Goal: Task Accomplishment & Management: Complete application form

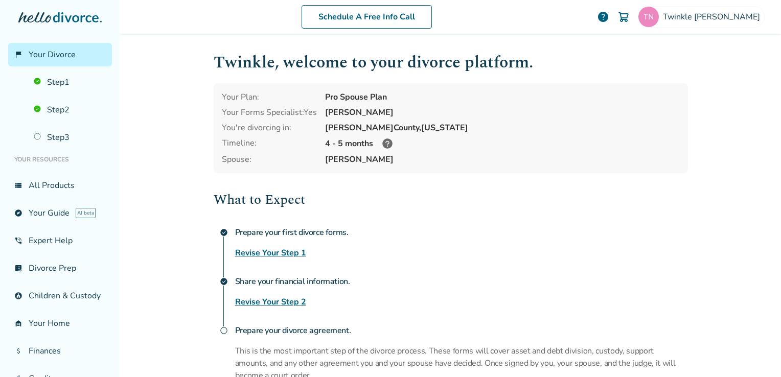
click at [289, 297] on link "Revise Your Step 2" at bounding box center [270, 302] width 71 height 12
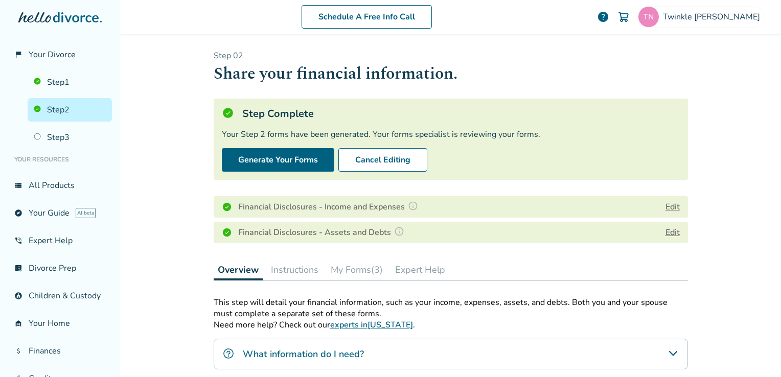
click at [665, 206] on button "Edit" at bounding box center [672, 207] width 14 height 12
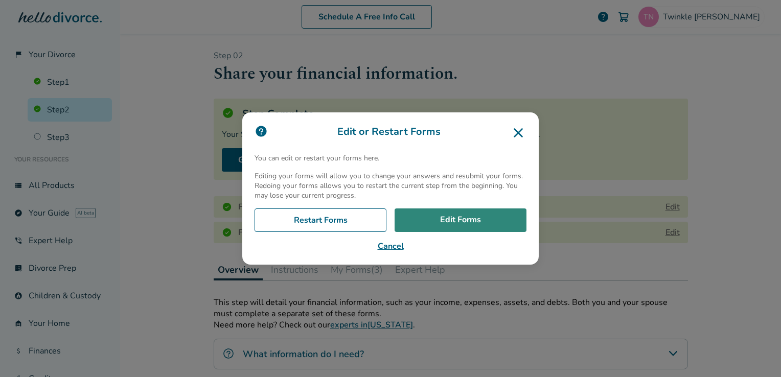
click at [423, 222] on link "Edit Forms" at bounding box center [461, 220] width 132 height 24
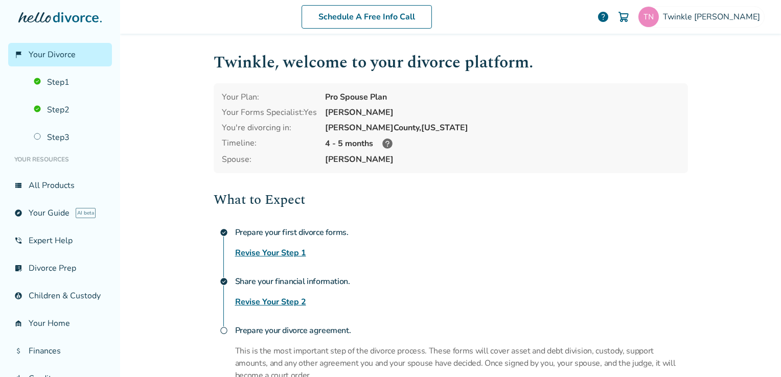
click at [253, 301] on link "Revise Your Step 2" at bounding box center [270, 302] width 71 height 12
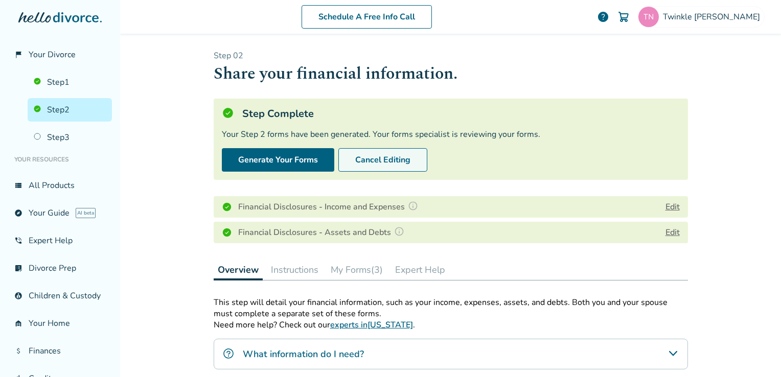
click at [350, 164] on button "Cancel Editing" at bounding box center [382, 160] width 89 height 24
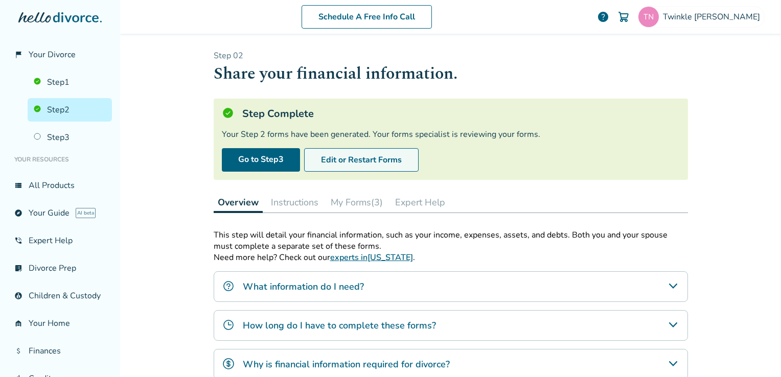
click at [350, 164] on button "Edit or Restart Forms" at bounding box center [361, 160] width 114 height 24
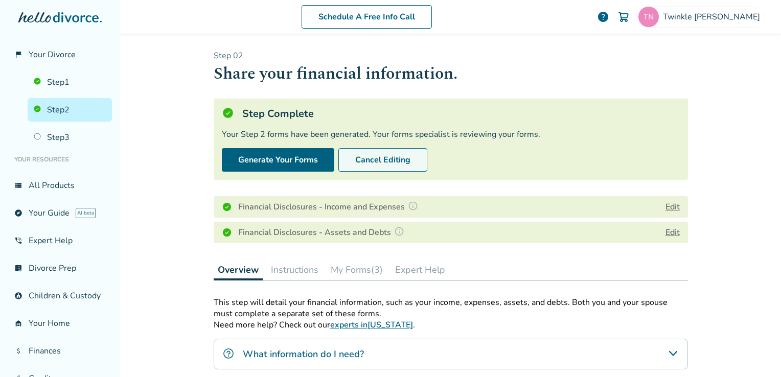
click at [388, 157] on button "Cancel Editing" at bounding box center [382, 160] width 89 height 24
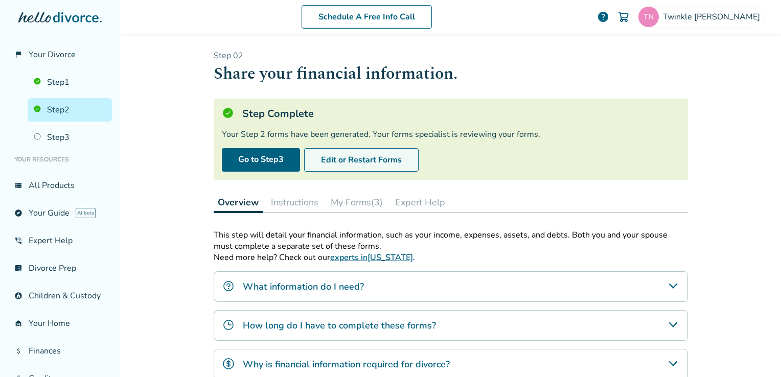
click at [345, 162] on button "Edit or Restart Forms" at bounding box center [361, 160] width 114 height 24
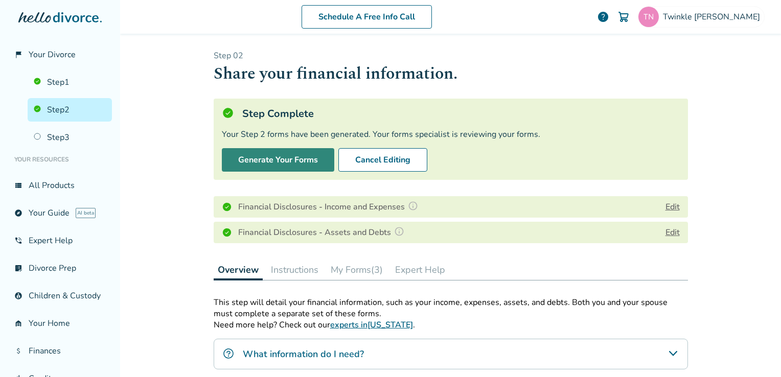
click at [294, 161] on button "Generate Your Forms" at bounding box center [278, 160] width 112 height 24
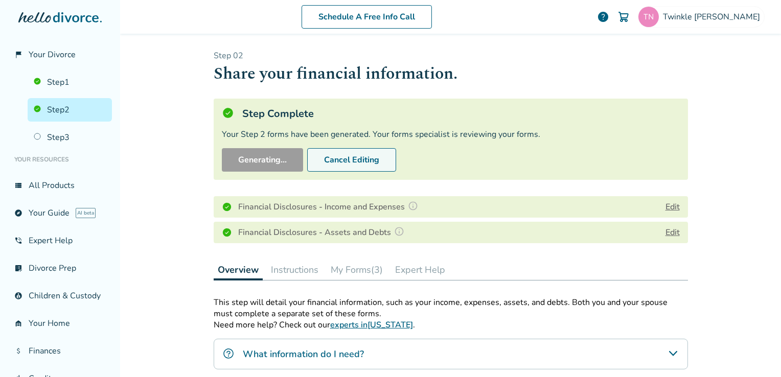
click at [328, 159] on button "Cancel Editing" at bounding box center [351, 160] width 89 height 24
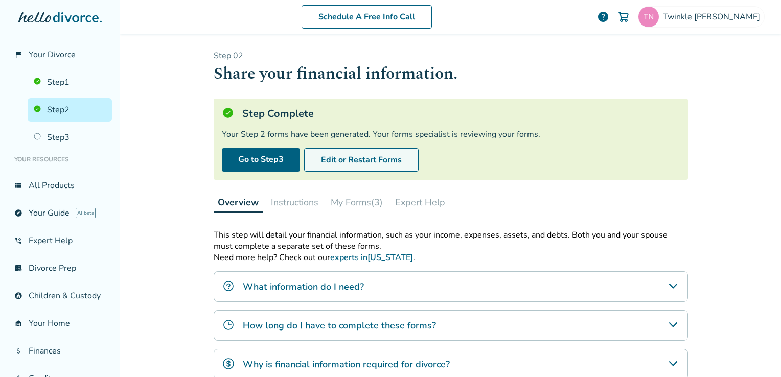
click at [325, 155] on button "Edit or Restart Forms" at bounding box center [361, 160] width 114 height 24
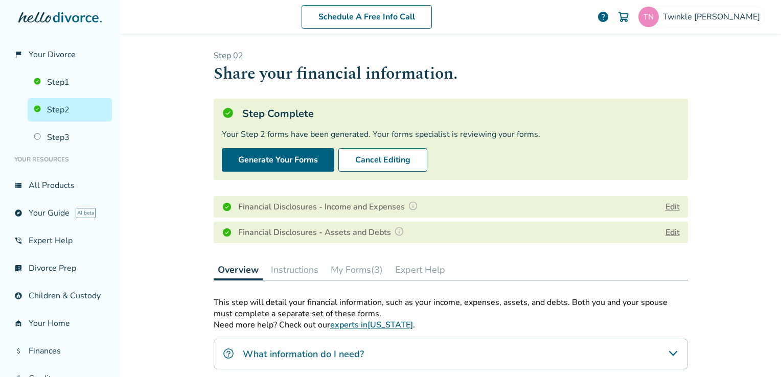
click at [666, 205] on button "Edit" at bounding box center [672, 207] width 14 height 12
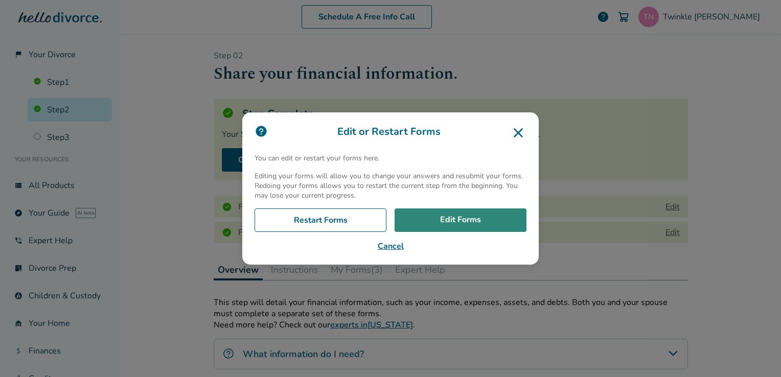
click at [442, 225] on link "Edit Forms" at bounding box center [461, 220] width 132 height 24
